Goal: Task Accomplishment & Management: Manage account settings

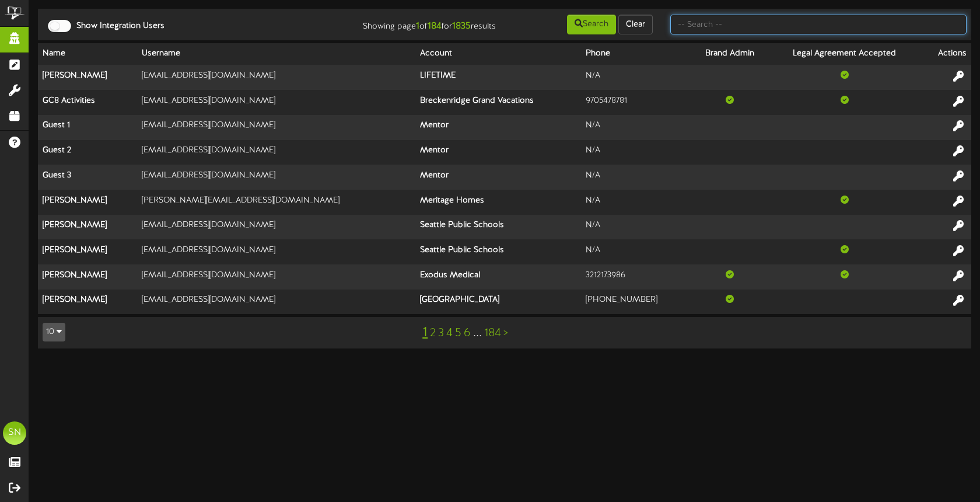
click at [738, 27] on input "text" at bounding box center [818, 25] width 296 height 20
type input "oz marketing"
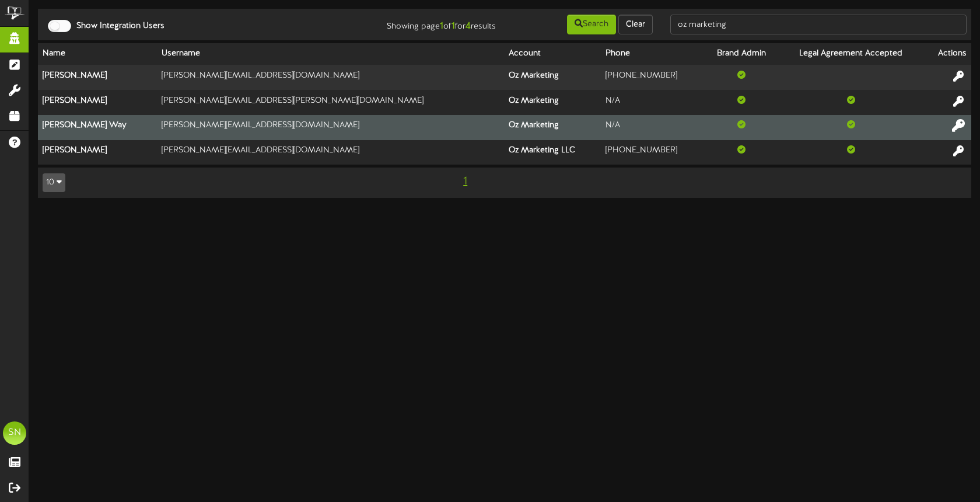
click at [959, 124] on icon at bounding box center [958, 125] width 13 height 13
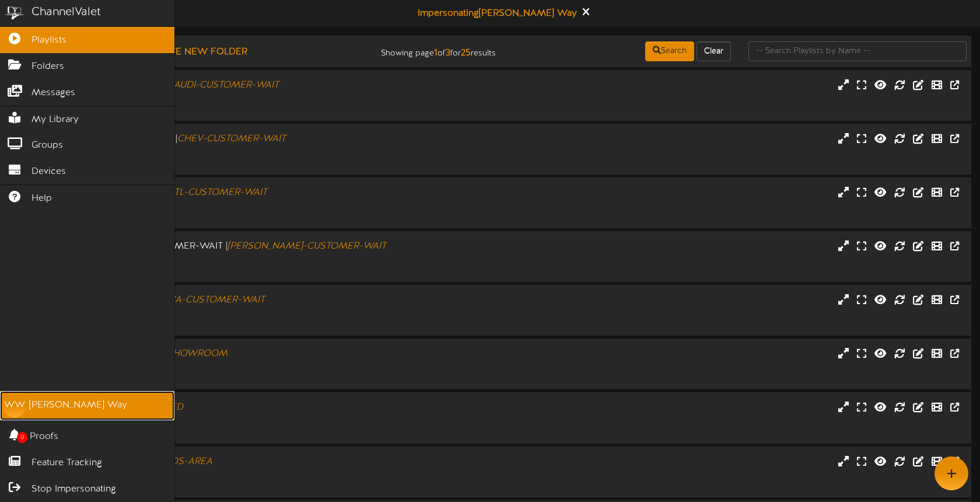
click at [32, 408] on div "[PERSON_NAME] Way" at bounding box center [78, 404] width 98 height 13
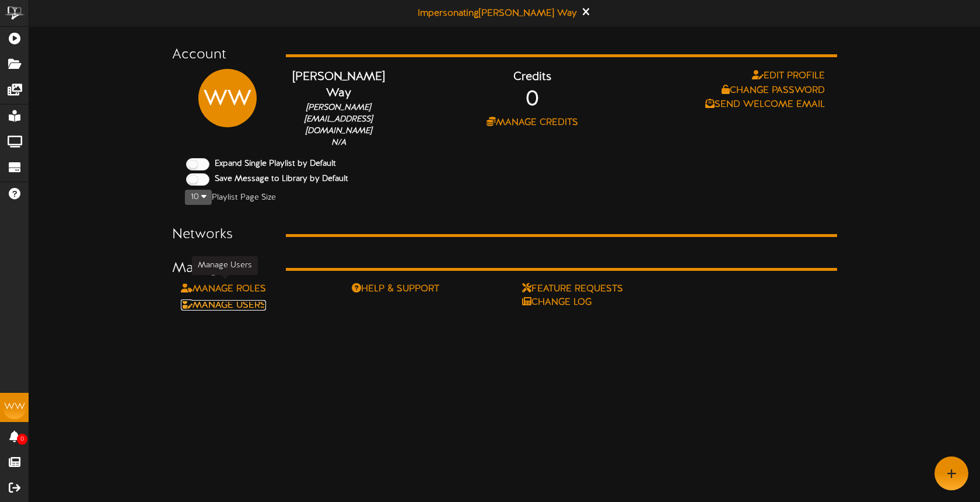
click at [257, 300] on link "Manage Users" at bounding box center [223, 305] width 85 height 10
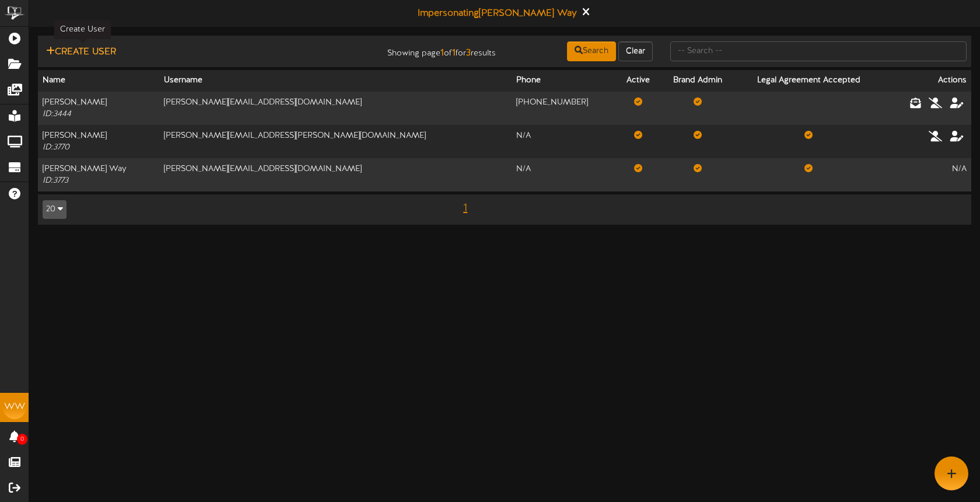
click at [93, 51] on button "Create User" at bounding box center [81, 52] width 77 height 15
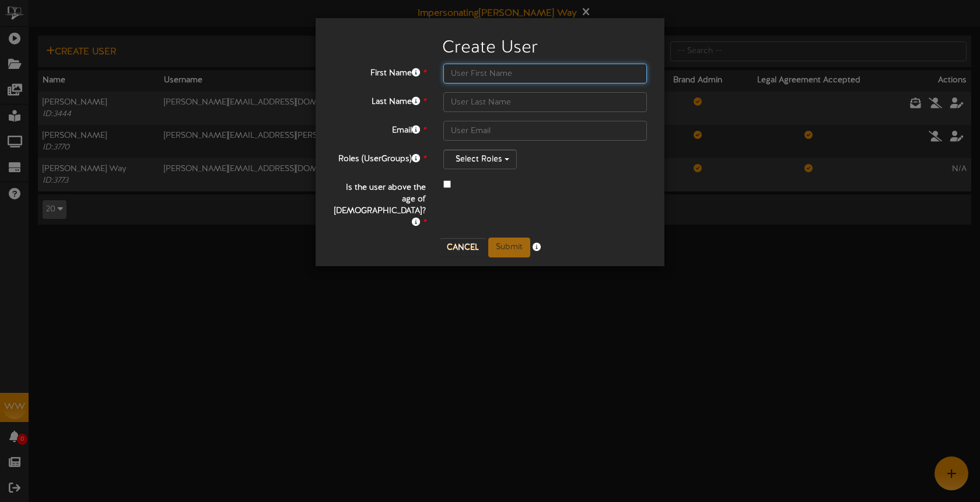
click at [480, 76] on input "text" at bounding box center [545, 74] width 204 height 20
type input "L"
type input "a"
type input "[PERSON_NAME]"
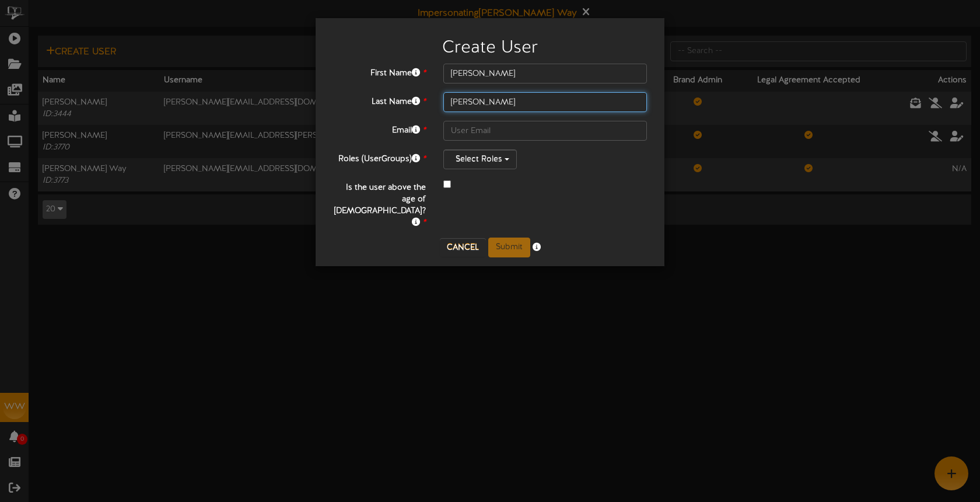
type input "Draper"
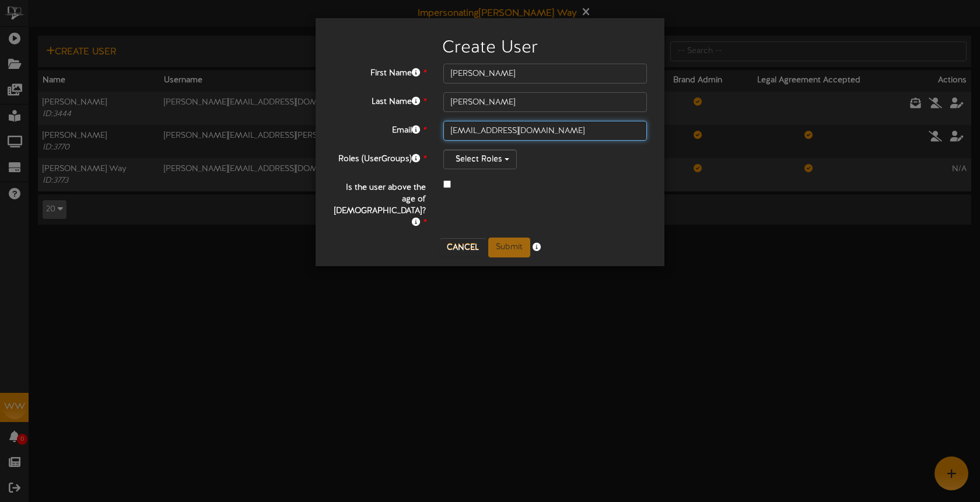
type input "admin@ozmarketing.com"
click at [479, 156] on button "Select Roles" at bounding box center [479, 159] width 73 height 20
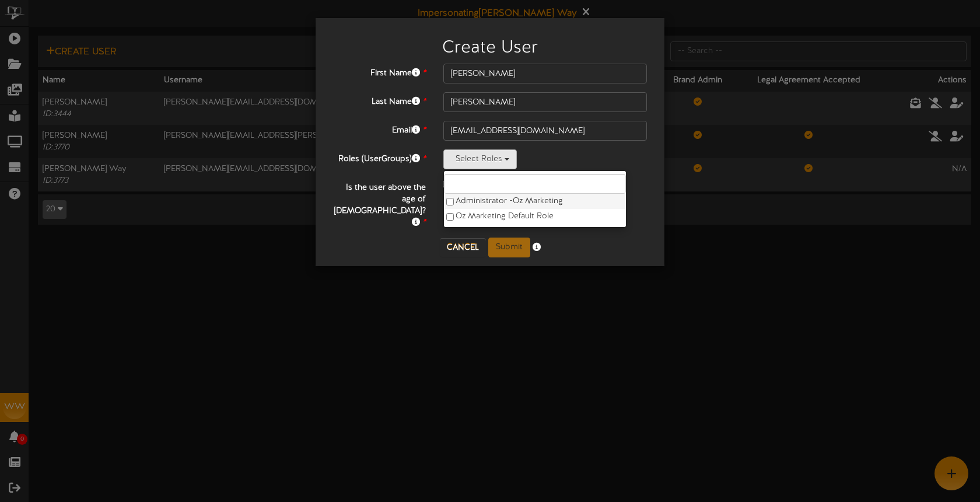
click at [489, 199] on label "Administrator - Oz Marketing" at bounding box center [535, 201] width 182 height 15
click at [600, 178] on div at bounding box center [545, 185] width 204 height 14
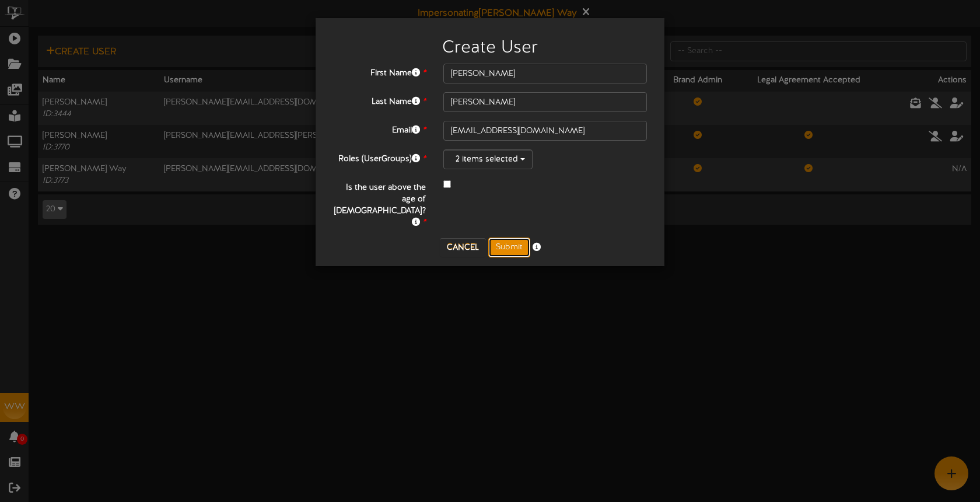
click at [507, 237] on button "Submit" at bounding box center [509, 247] width 42 height 20
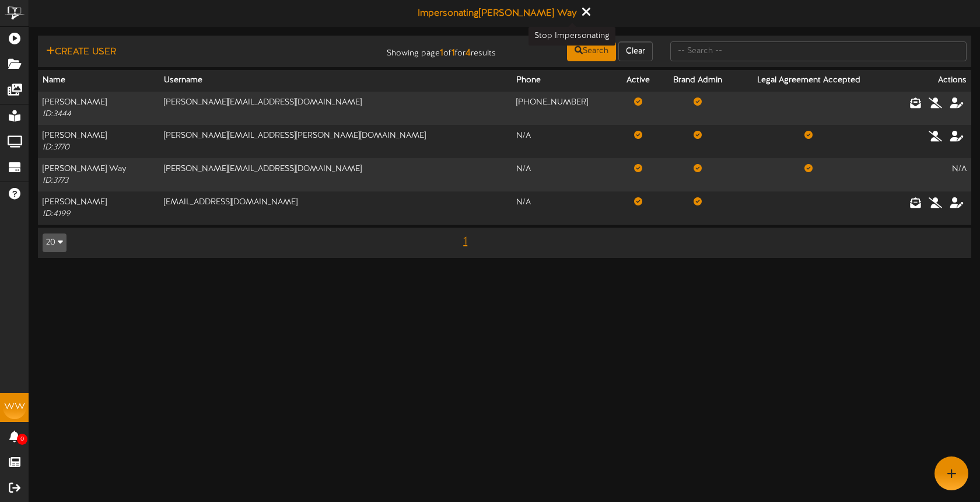
click at [581, 11] on icon at bounding box center [585, 11] width 8 height 13
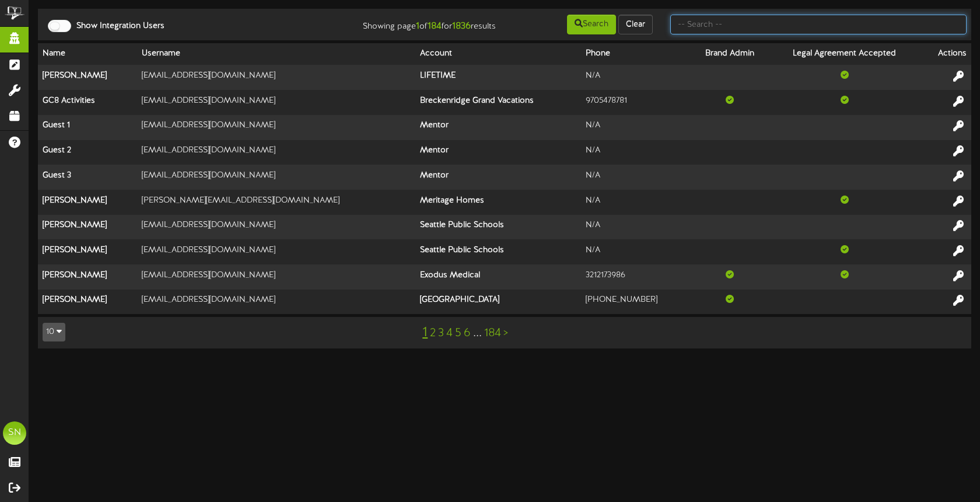
click at [714, 27] on input "text" at bounding box center [818, 25] width 296 height 20
type input "oz marketing"
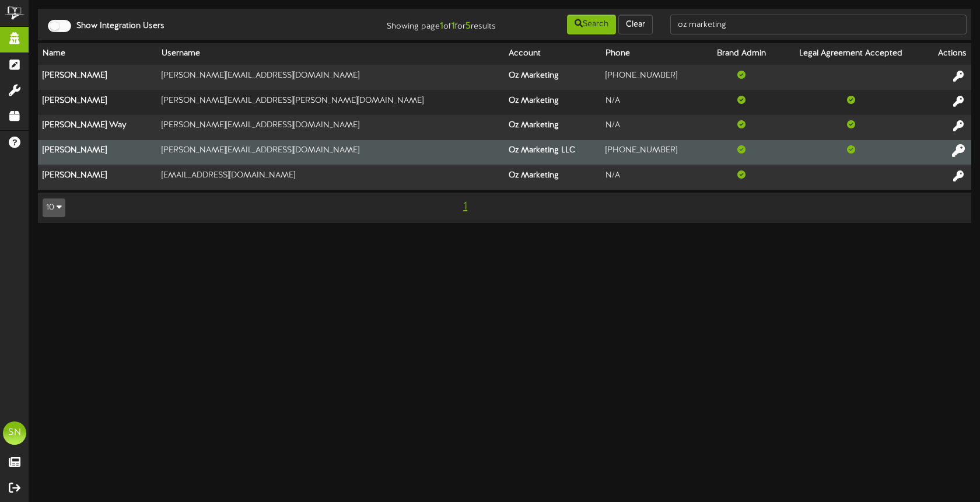
click at [958, 152] on icon at bounding box center [958, 150] width 13 height 13
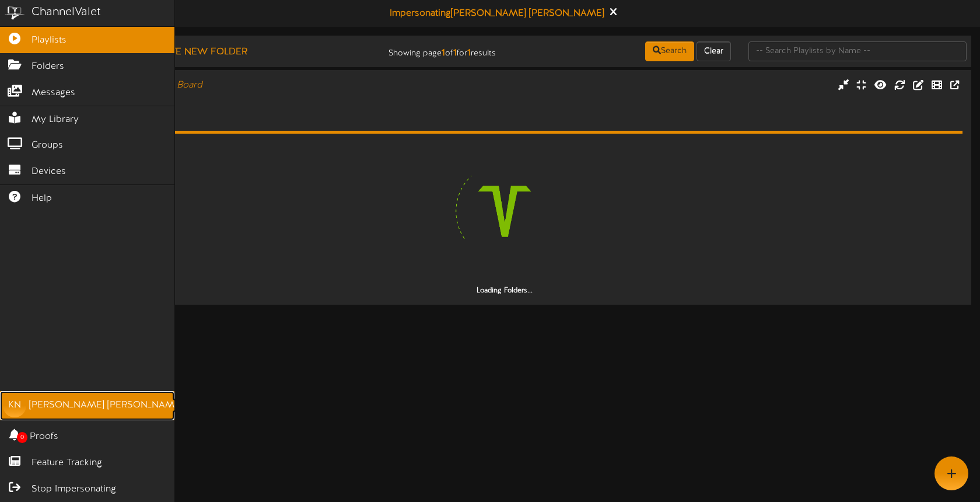
click at [38, 403] on div "Kim Newton" at bounding box center [105, 404] width 153 height 13
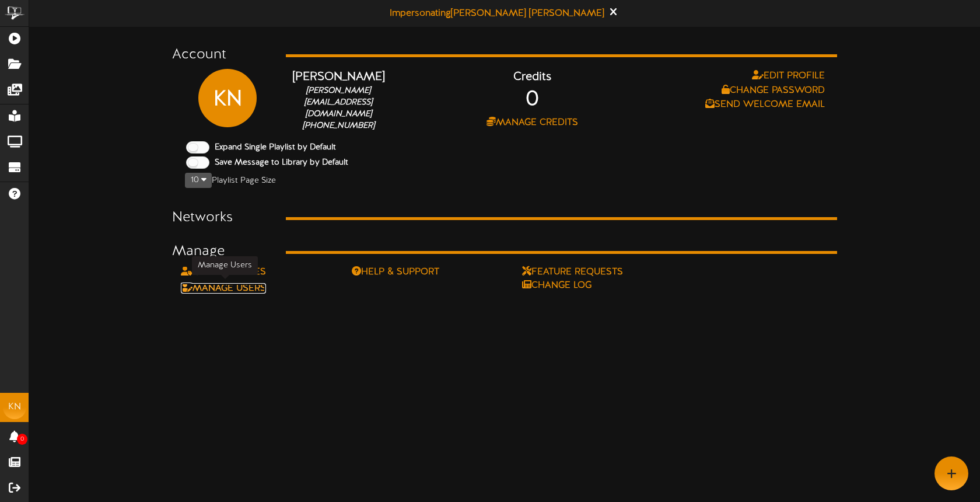
click at [243, 283] on link "Manage Users" at bounding box center [223, 288] width 85 height 10
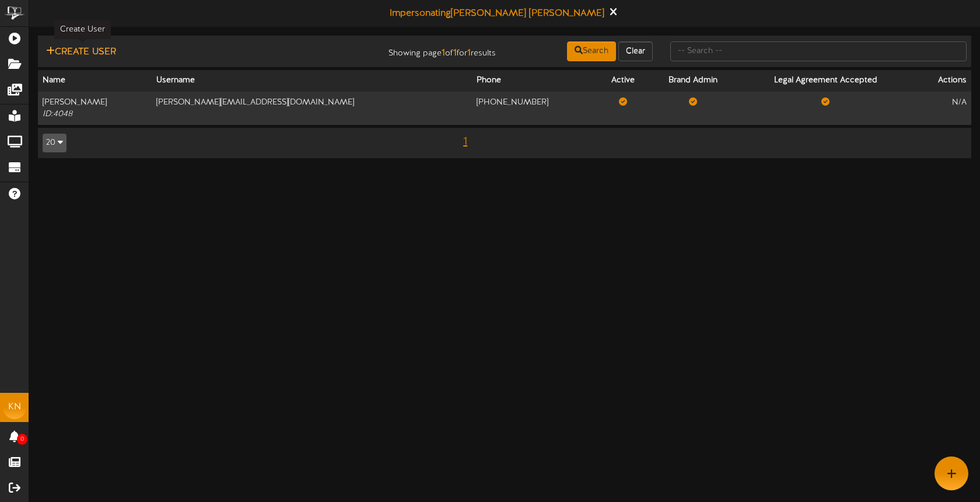
click at [76, 52] on button "Create User" at bounding box center [81, 52] width 77 height 15
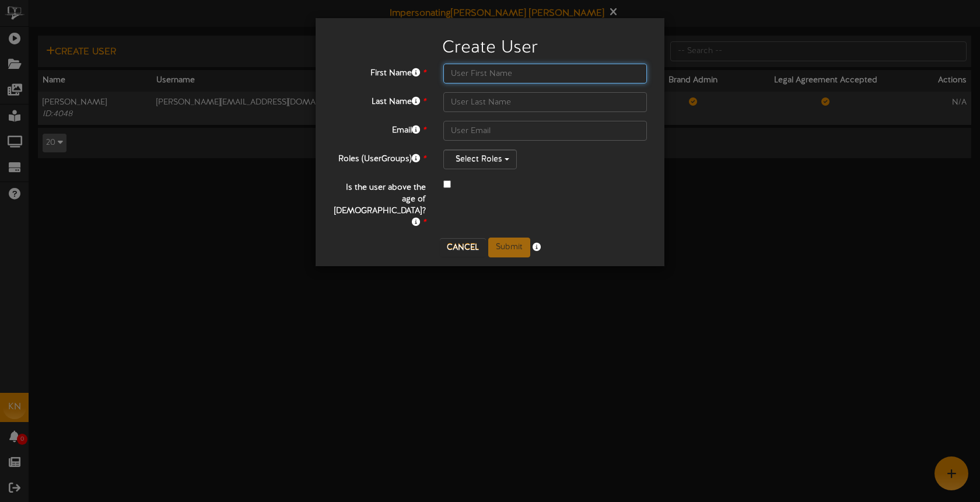
click at [462, 75] on input "text" at bounding box center [545, 74] width 204 height 20
type input "Luke"
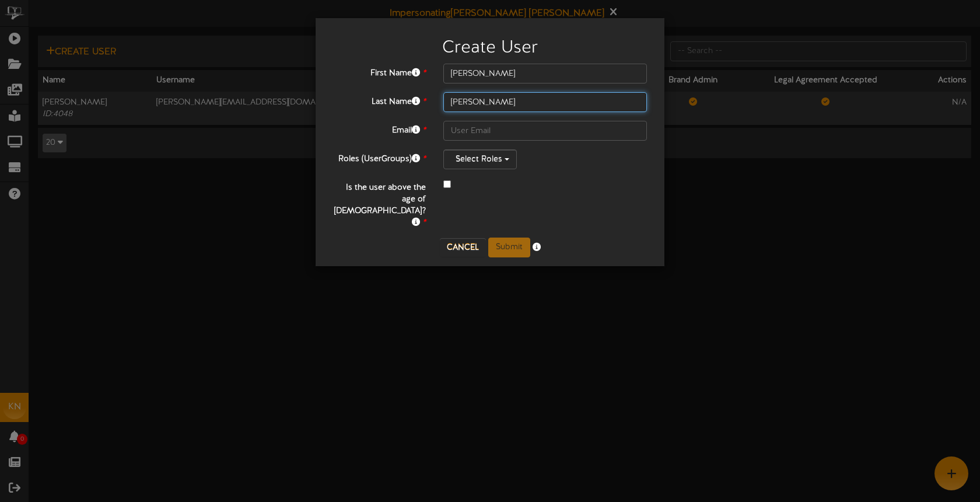
type input "Draper"
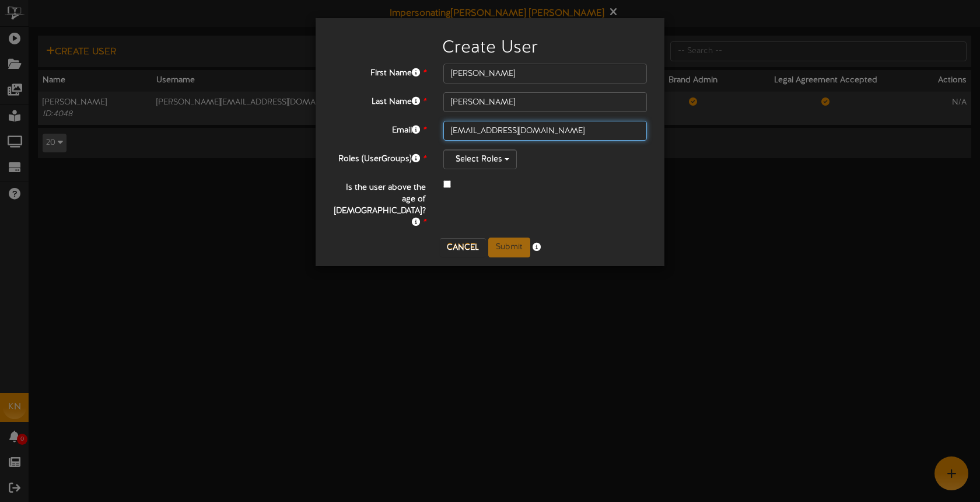
type input "luke@ozmktg.com"
click at [479, 156] on button "Select Roles" at bounding box center [479, 159] width 73 height 20
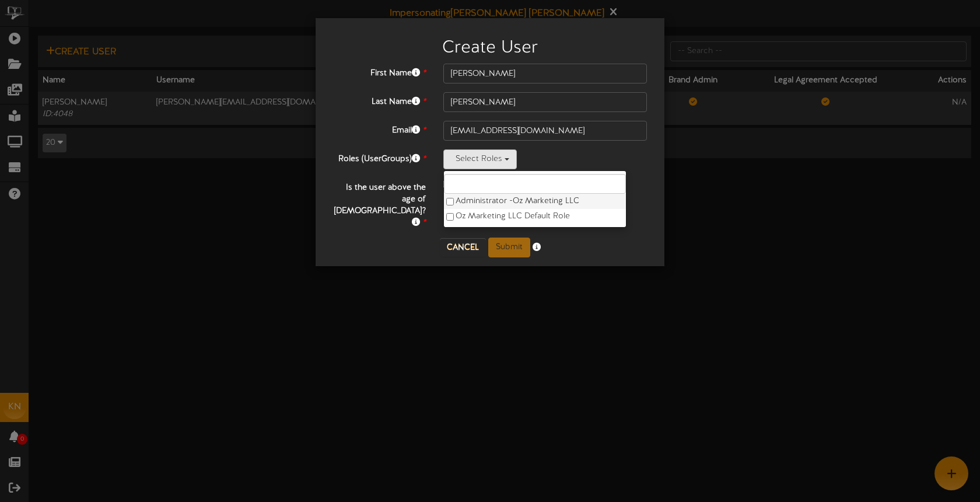
click at [481, 200] on label "Administrator - Oz Marketing LLC" at bounding box center [535, 201] width 182 height 15
drag, startPoint x: 607, startPoint y: 169, endPoint x: 588, endPoint y: 171, distance: 18.9
click at [607, 169] on div "2 items selected Administrator - Oz Marketing LLC Oz Marketing LLC Default Role" at bounding box center [545, 159] width 204 height 20
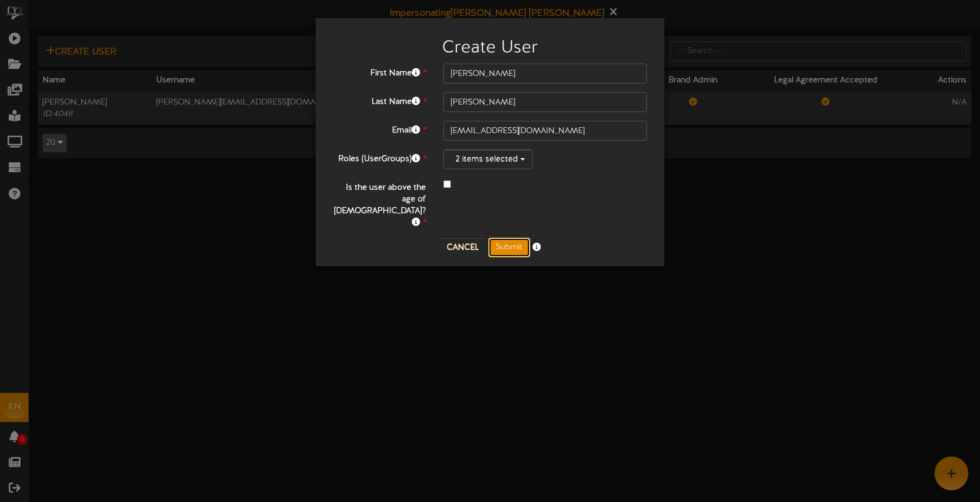
click at [512, 237] on button "Submit" at bounding box center [509, 247] width 42 height 20
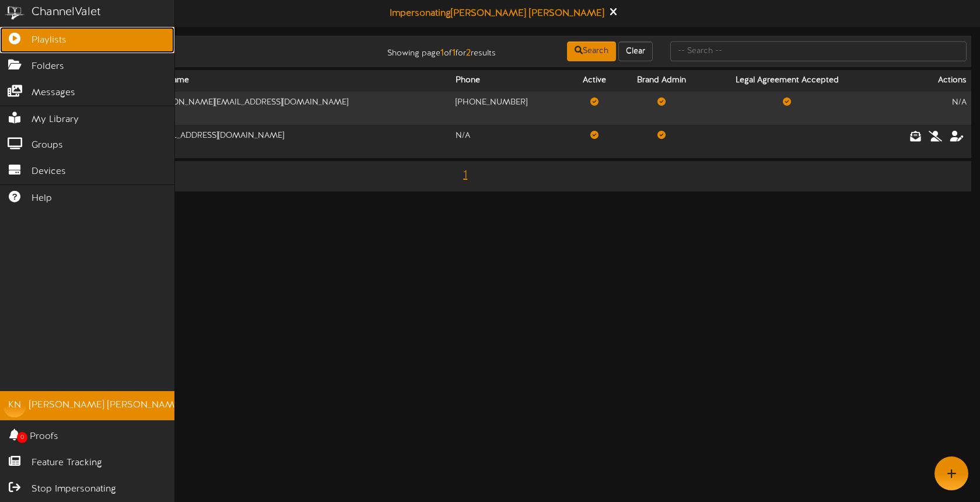
click at [26, 43] on link "Playlists" at bounding box center [87, 40] width 174 height 26
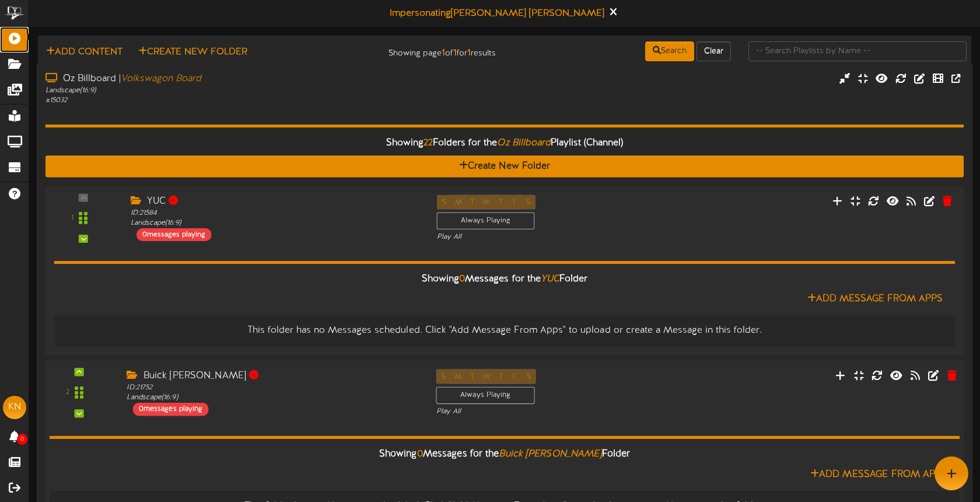
scroll to position [285, 0]
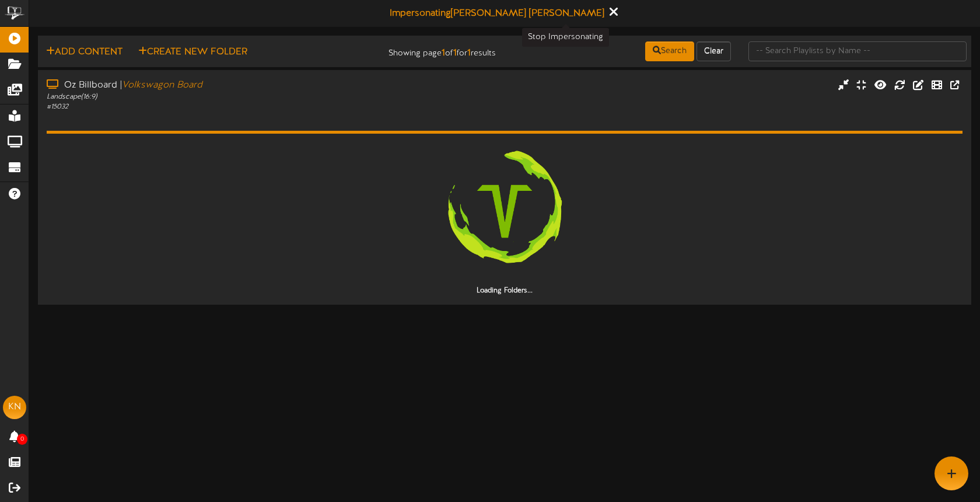
click at [609, 12] on icon at bounding box center [613, 11] width 8 height 13
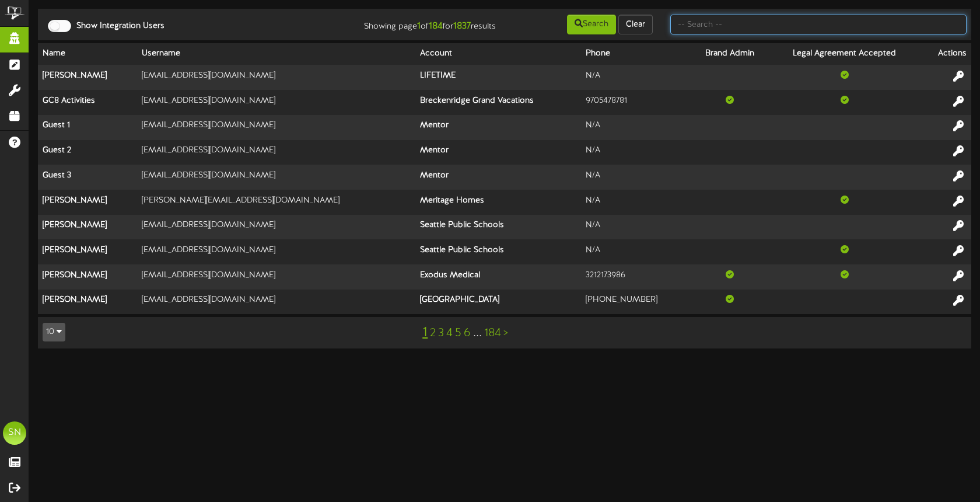
click at [749, 29] on input "text" at bounding box center [818, 25] width 296 height 20
type input "fat cats"
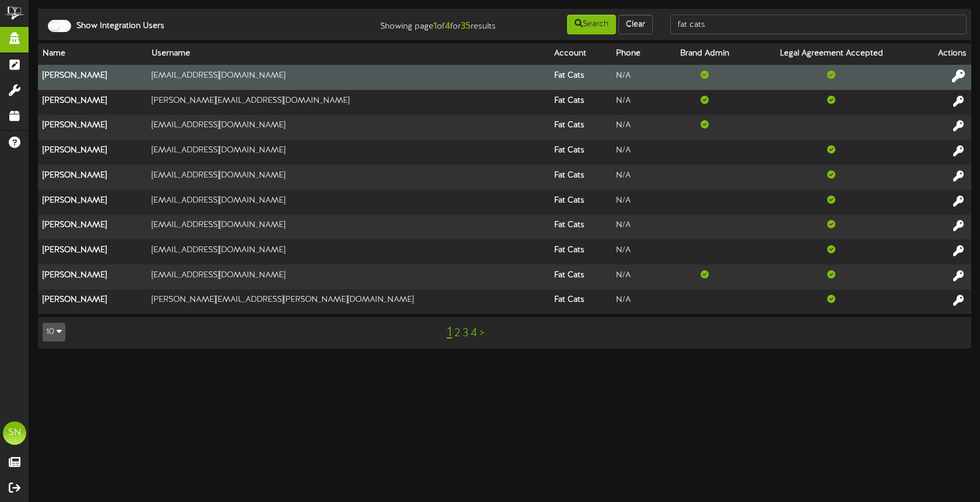
click at [963, 72] on icon at bounding box center [958, 75] width 13 height 13
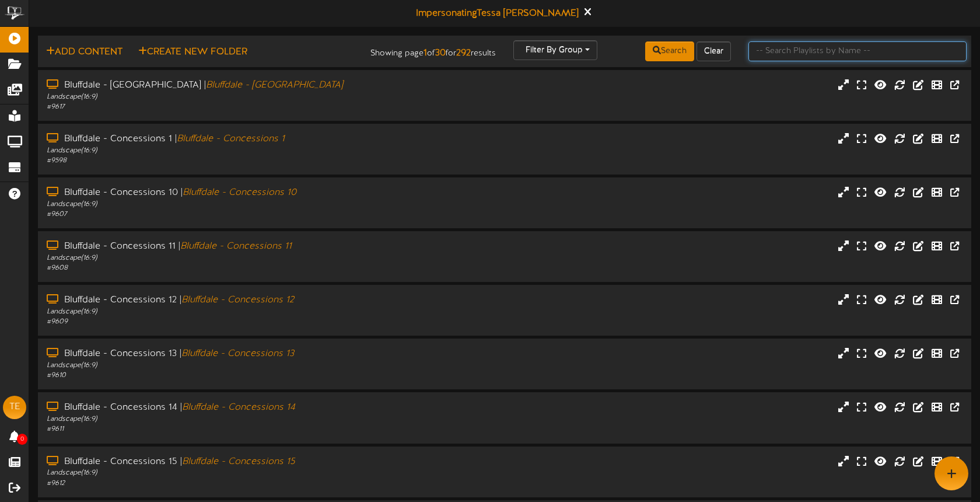
click at [773, 48] on input "text" at bounding box center [857, 51] width 218 height 20
type input "[PERSON_NAME]"
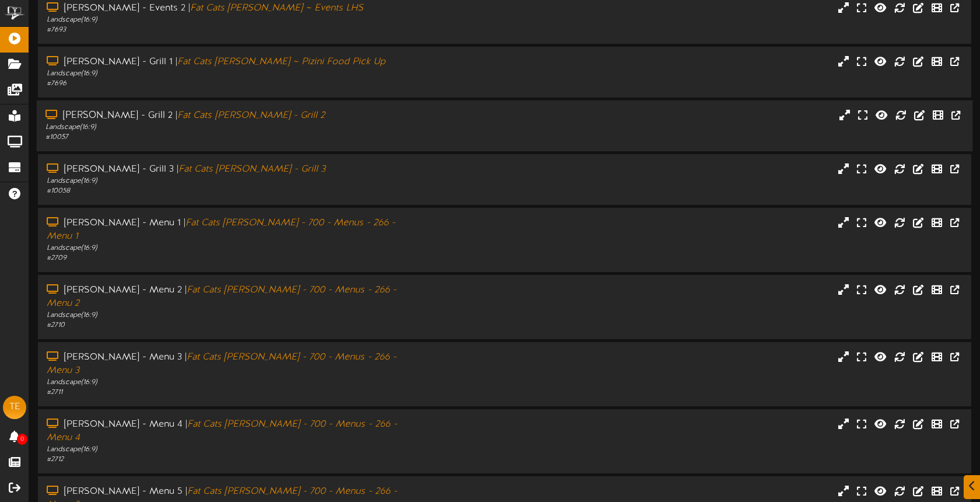
scroll to position [150, 0]
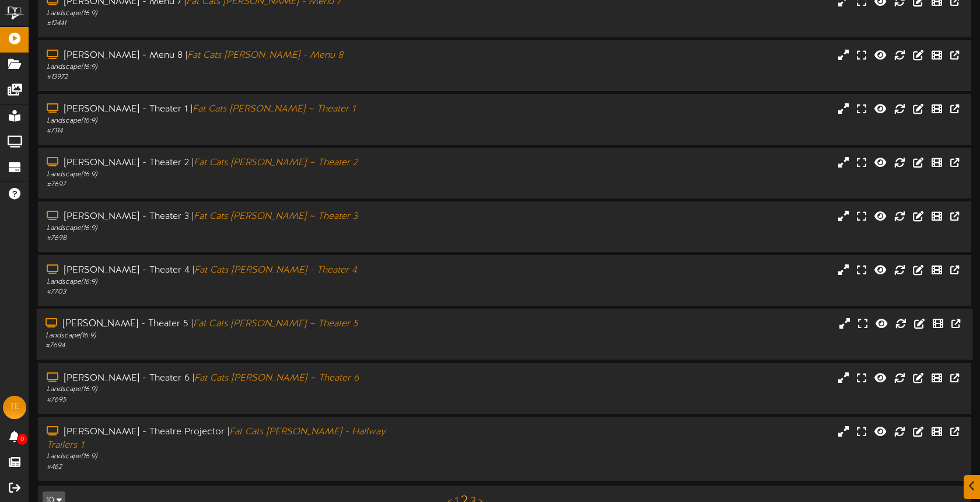
scroll to position [146, 0]
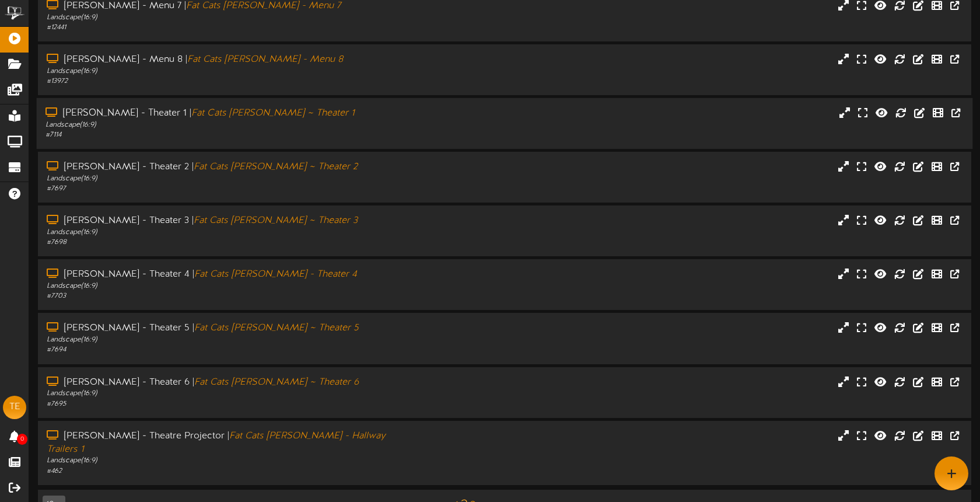
click at [286, 128] on div "[PERSON_NAME] - Theater 1 | Fat Cats [PERSON_NAME] ~ Theater 1 Landscape ( 16:9…" at bounding box center [505, 123] width 936 height 51
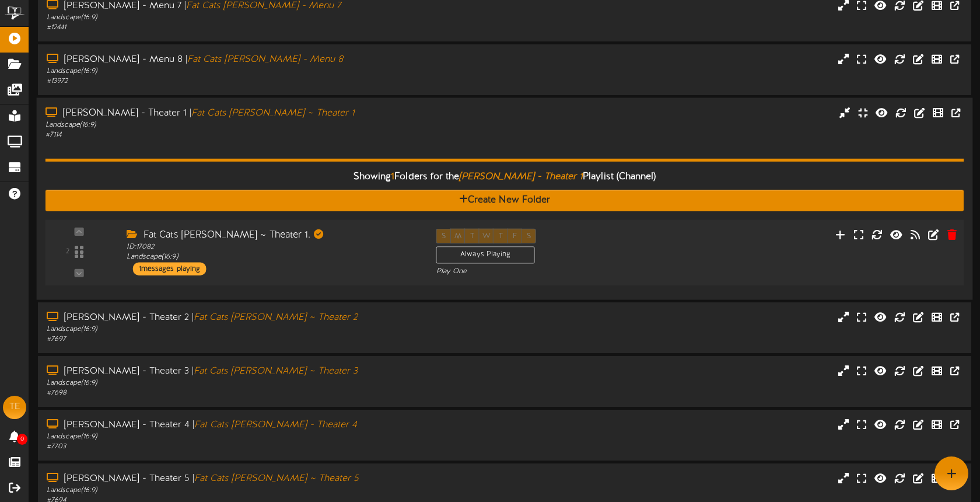
drag, startPoint x: 351, startPoint y: 233, endPoint x: 348, endPoint y: 227, distance: 7.3
click at [351, 242] on div "ID: 17082 Landscape ( 16:9 )" at bounding box center [273, 252] width 292 height 20
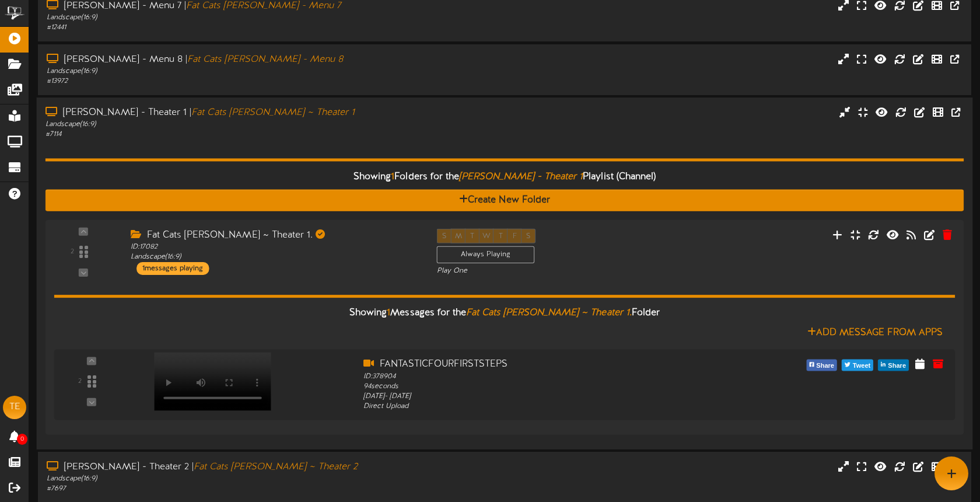
click at [404, 129] on div "# 7114" at bounding box center [231, 134] width 373 height 10
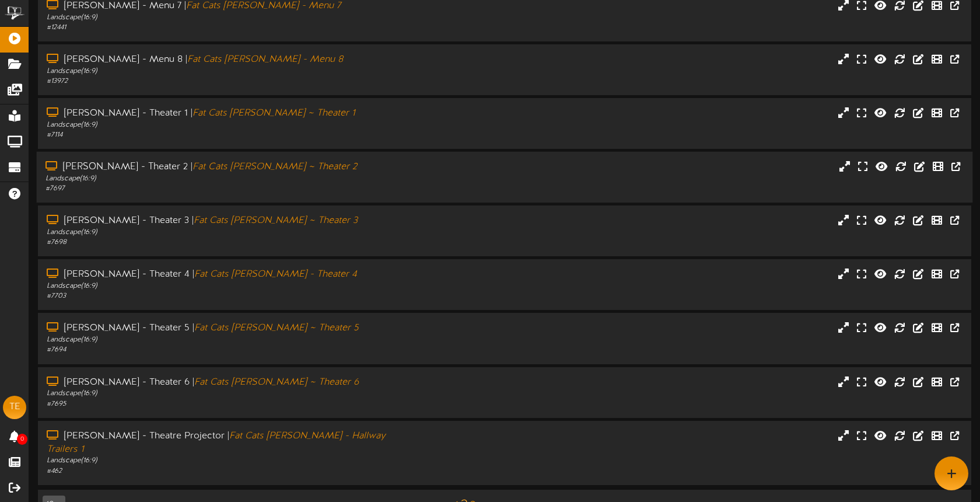
click at [329, 174] on div "Landscape ( 16:9 )" at bounding box center [231, 179] width 373 height 10
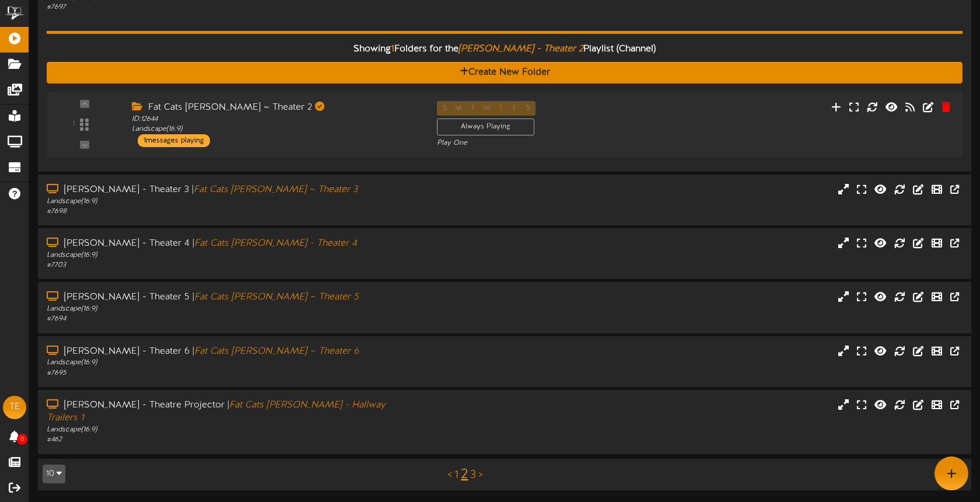
scroll to position [301, 0]
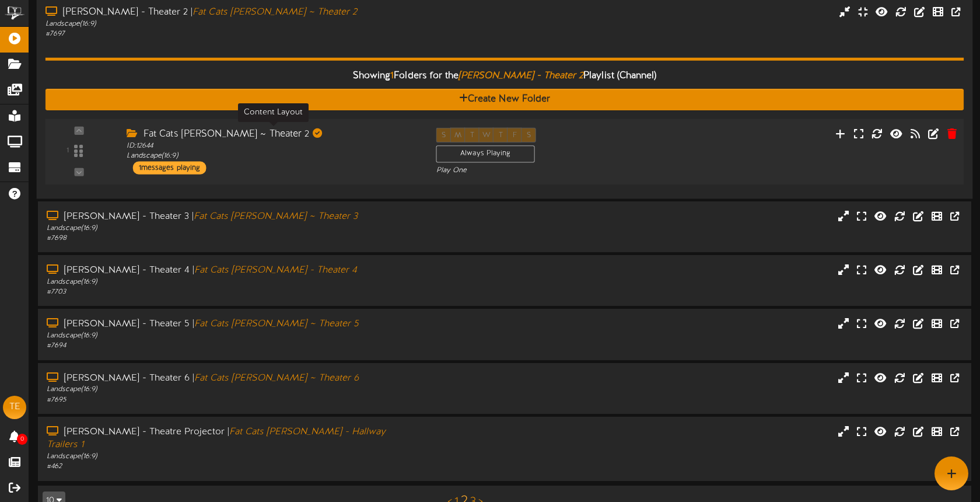
click at [328, 141] on div "ID: 12644 Landscape ( 16:9 )" at bounding box center [273, 151] width 292 height 20
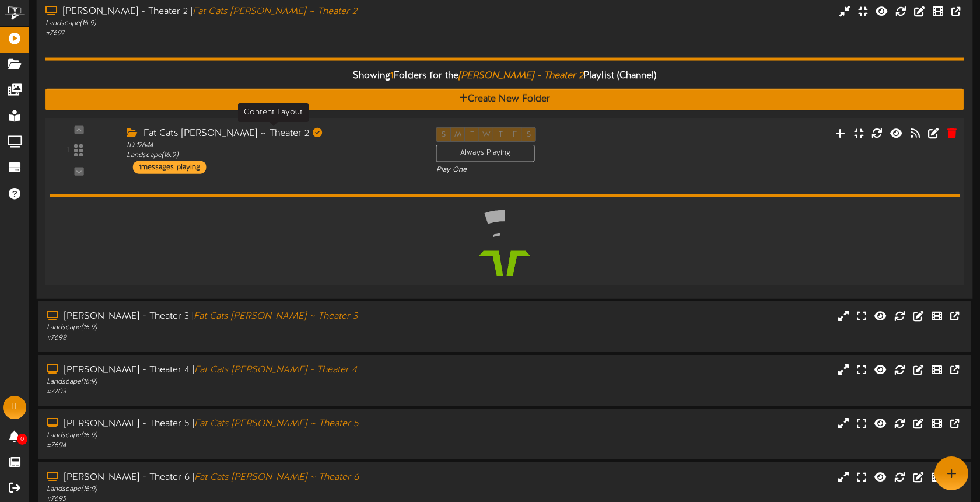
scroll to position [300, 0]
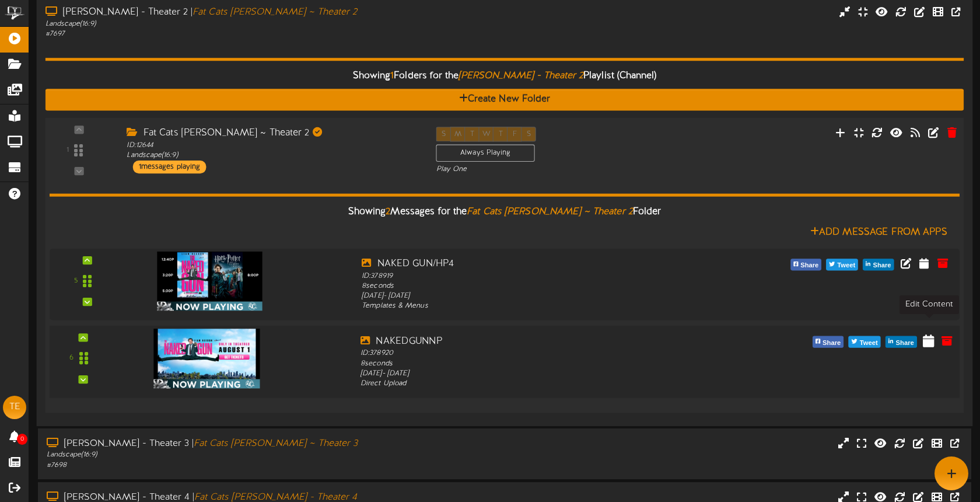
click at [927, 334] on icon at bounding box center [929, 340] width 12 height 13
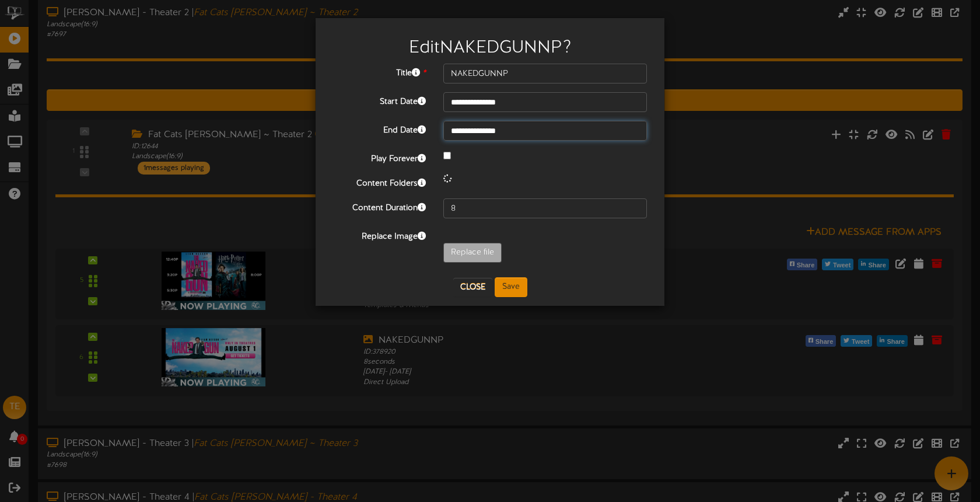
click at [524, 135] on input "**********" at bounding box center [545, 131] width 204 height 20
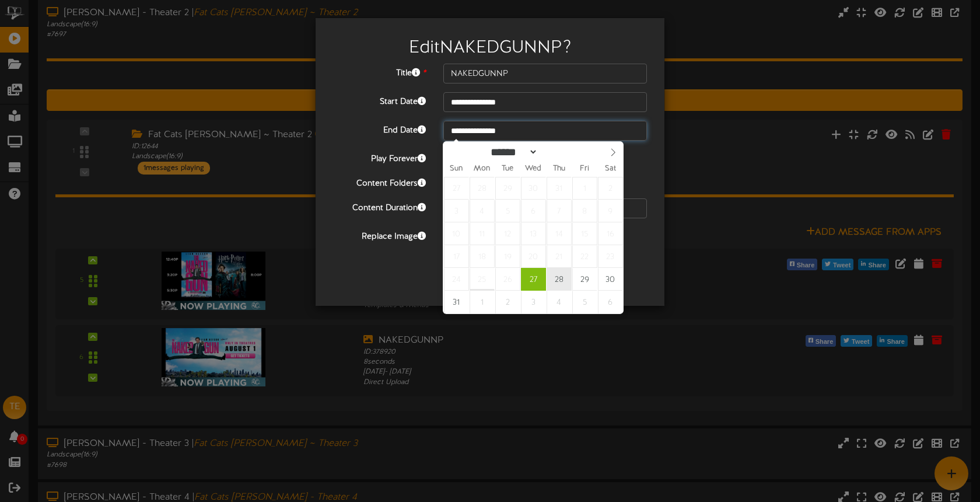
type input "**********"
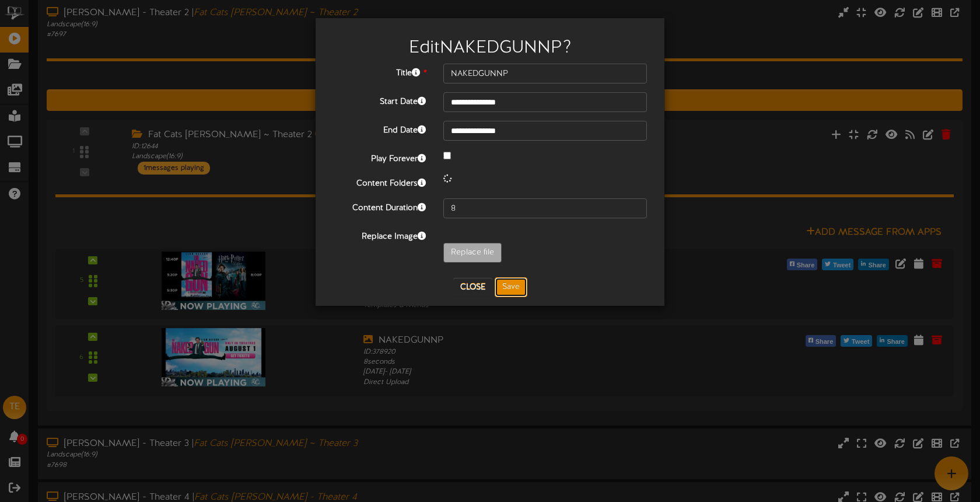
drag, startPoint x: 516, startPoint y: 286, endPoint x: 549, endPoint y: 325, distance: 51.3
click at [516, 286] on button "Save" at bounding box center [511, 287] width 33 height 20
